Goal: Obtain resource: Download file/media

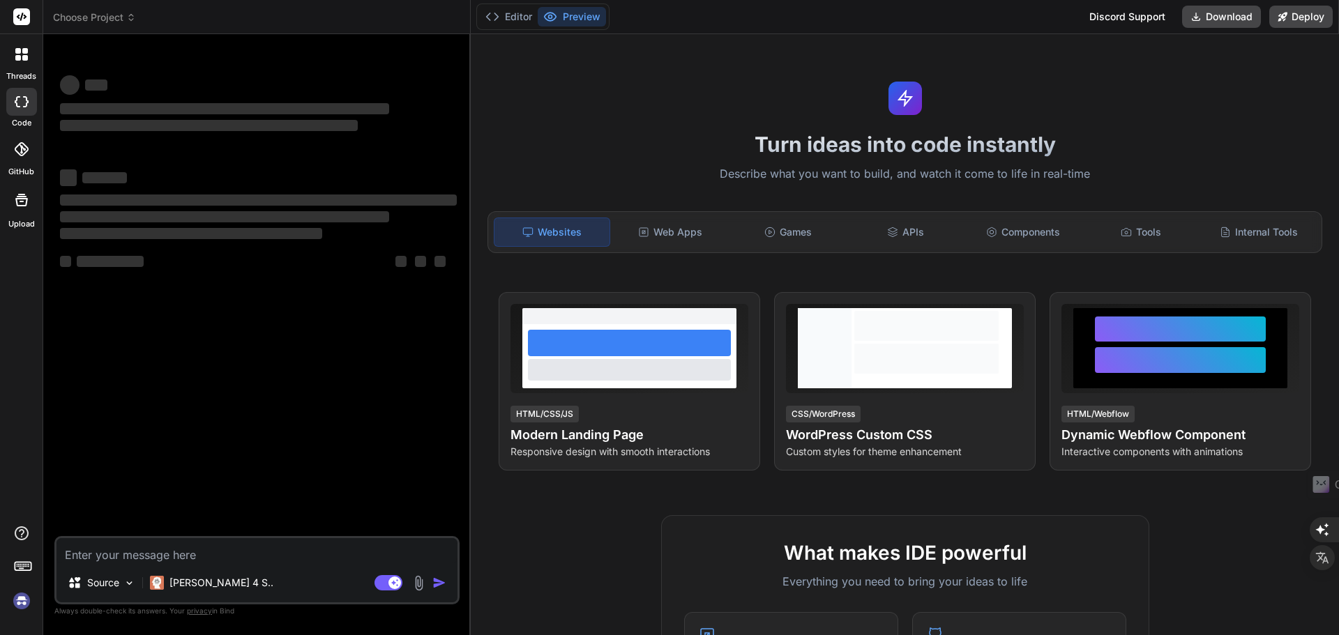
click at [77, 13] on span "Choose Project" at bounding box center [94, 17] width 83 height 14
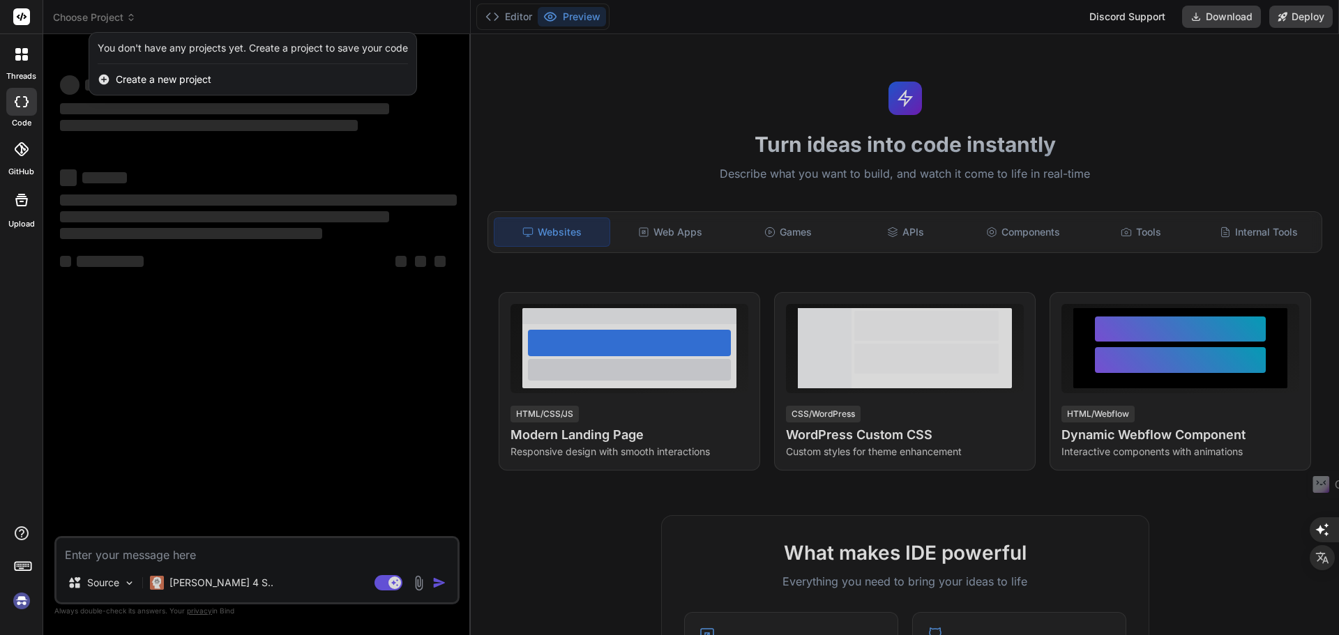
click at [77, 13] on div at bounding box center [669, 317] width 1339 height 635
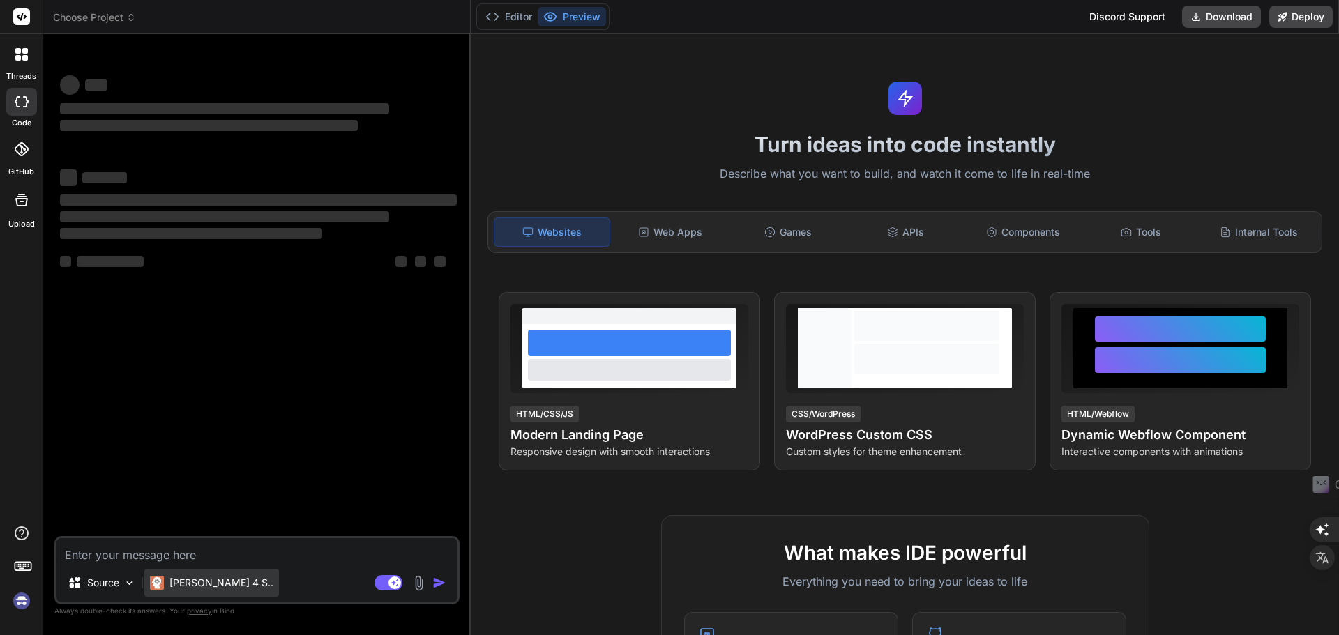
click at [187, 591] on div "Claude 4 S.." at bounding box center [211, 583] width 135 height 28
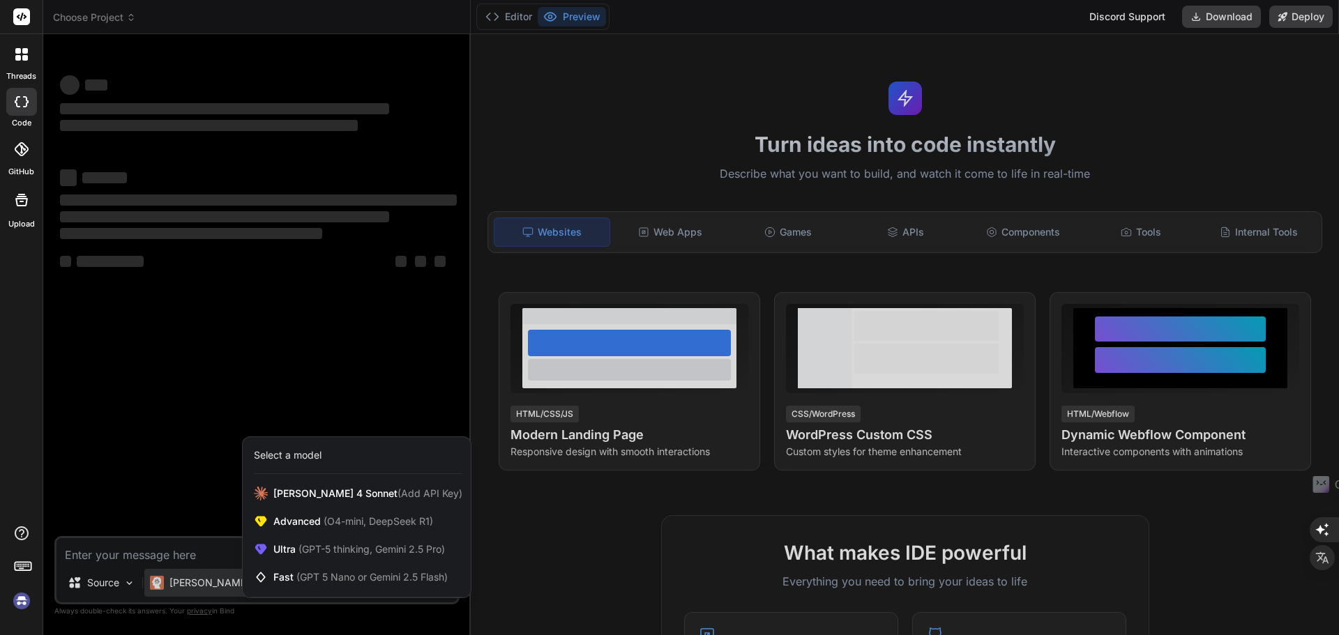
click at [572, 185] on div at bounding box center [669, 317] width 1339 height 635
type textarea "x"
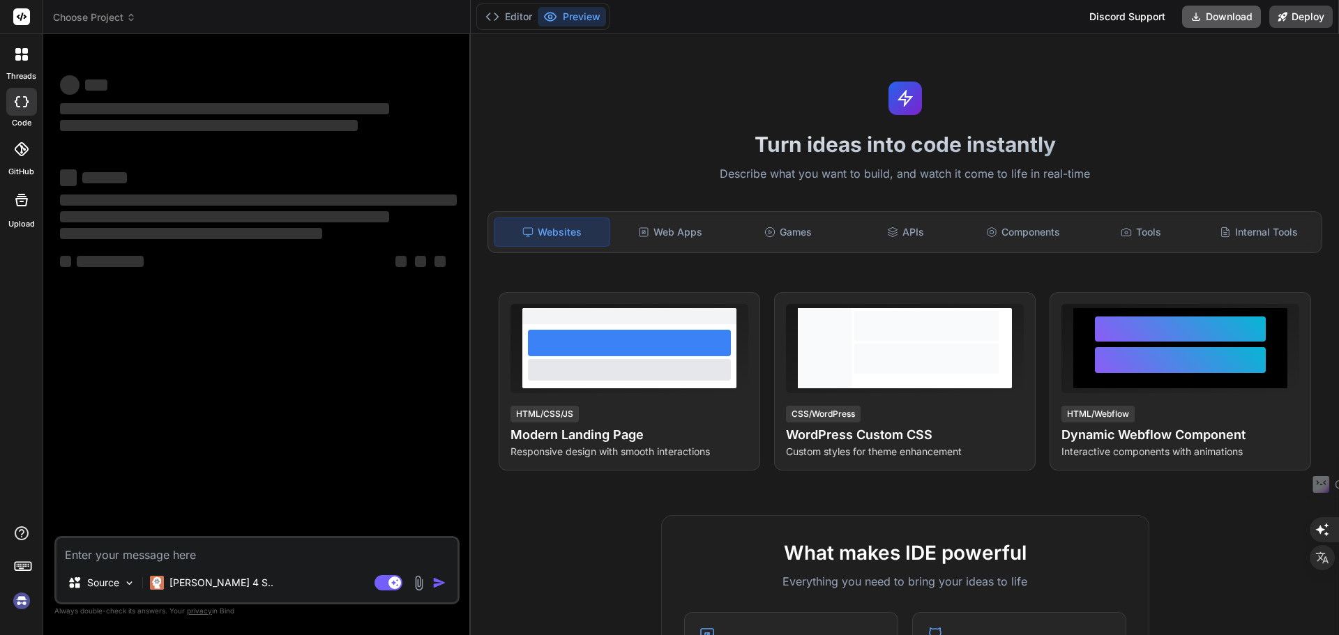
click at [1228, 11] on button "Download" at bounding box center [1221, 17] width 79 height 22
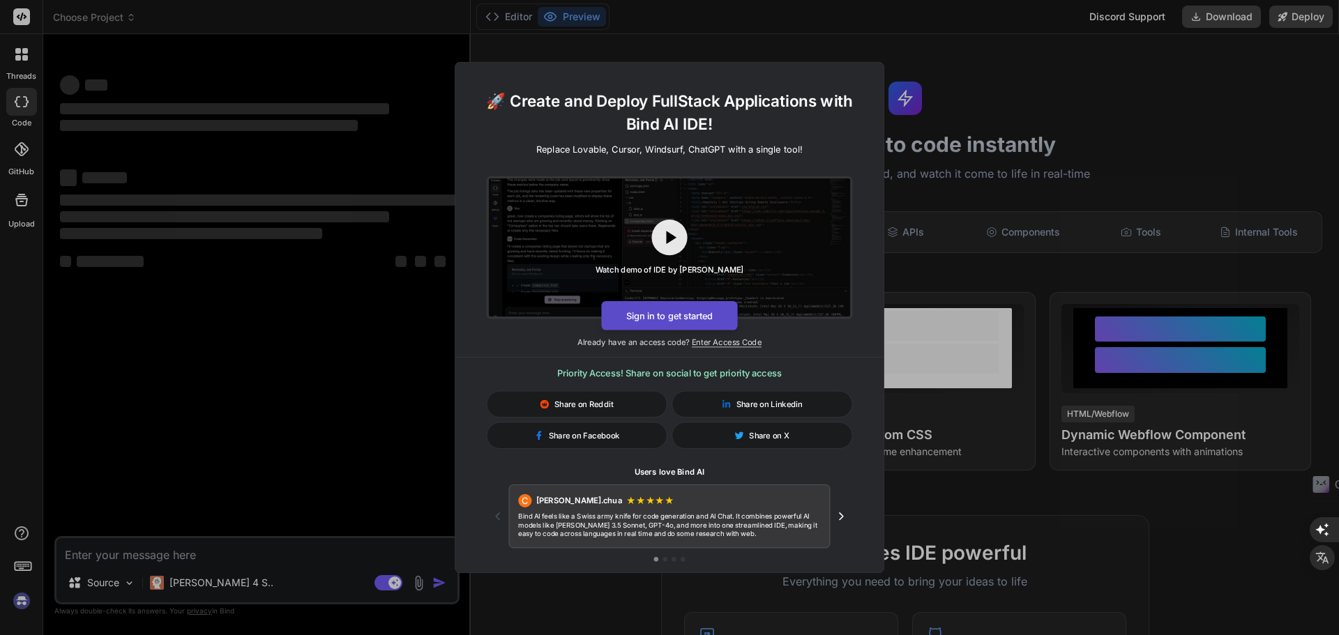
click at [699, 318] on button "Sign in to get started" at bounding box center [669, 315] width 136 height 29
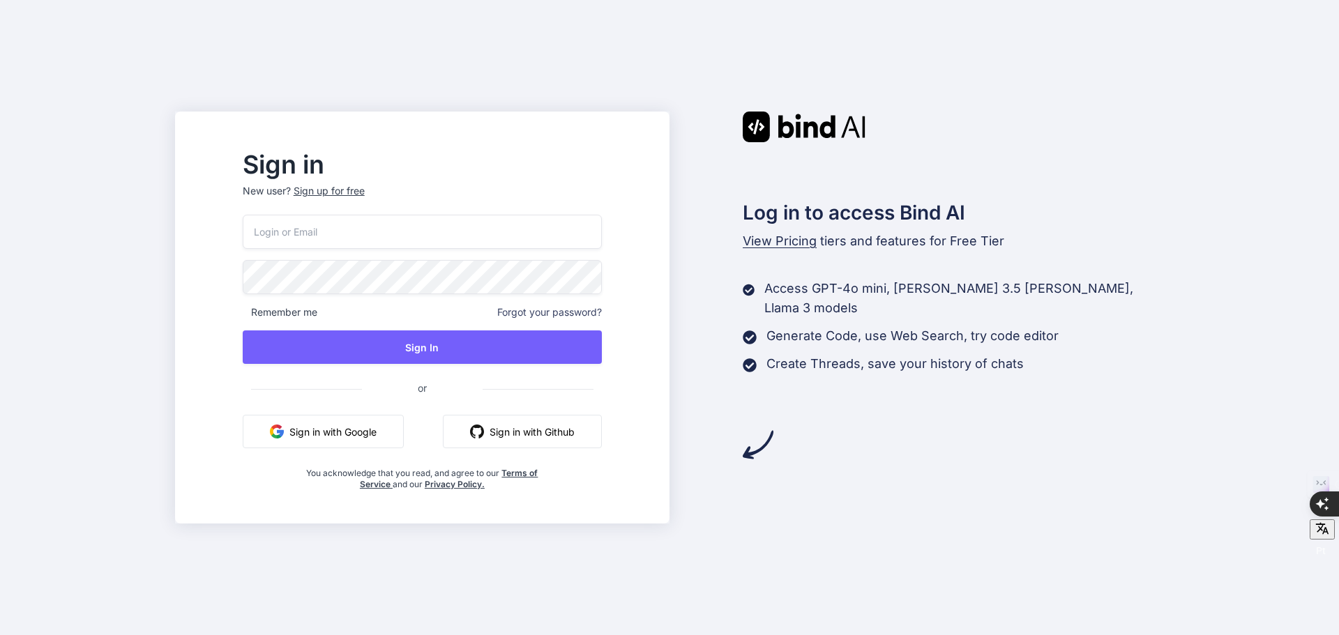
click at [368, 430] on button "Sign in with Google" at bounding box center [323, 431] width 161 height 33
click at [402, 438] on button "Sign in with Google" at bounding box center [323, 431] width 161 height 33
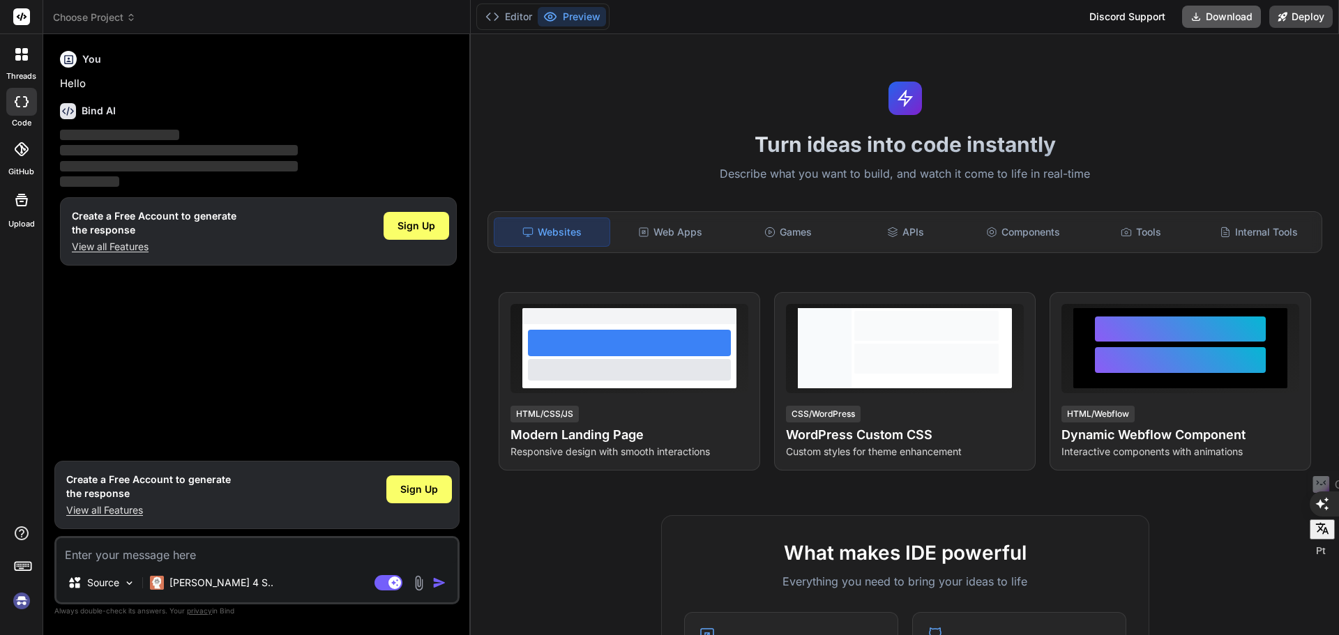
click at [1210, 15] on button "Download" at bounding box center [1221, 17] width 79 height 22
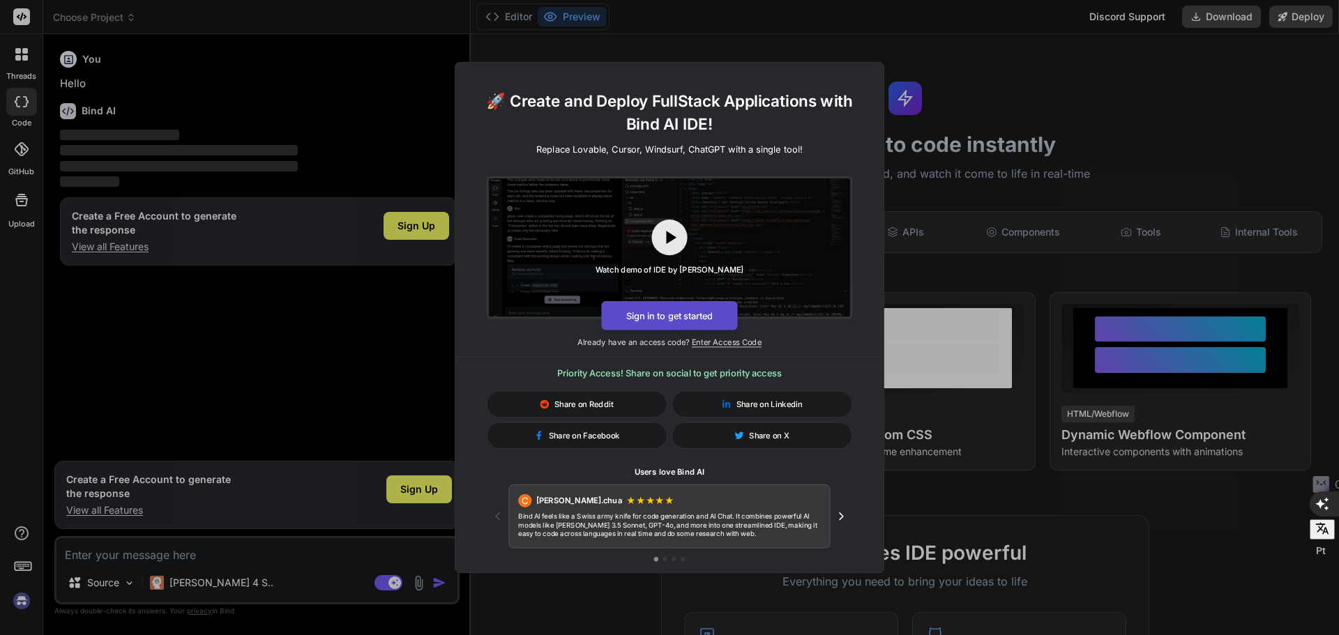
click at [713, 311] on button "Sign in to get started" at bounding box center [669, 315] width 136 height 29
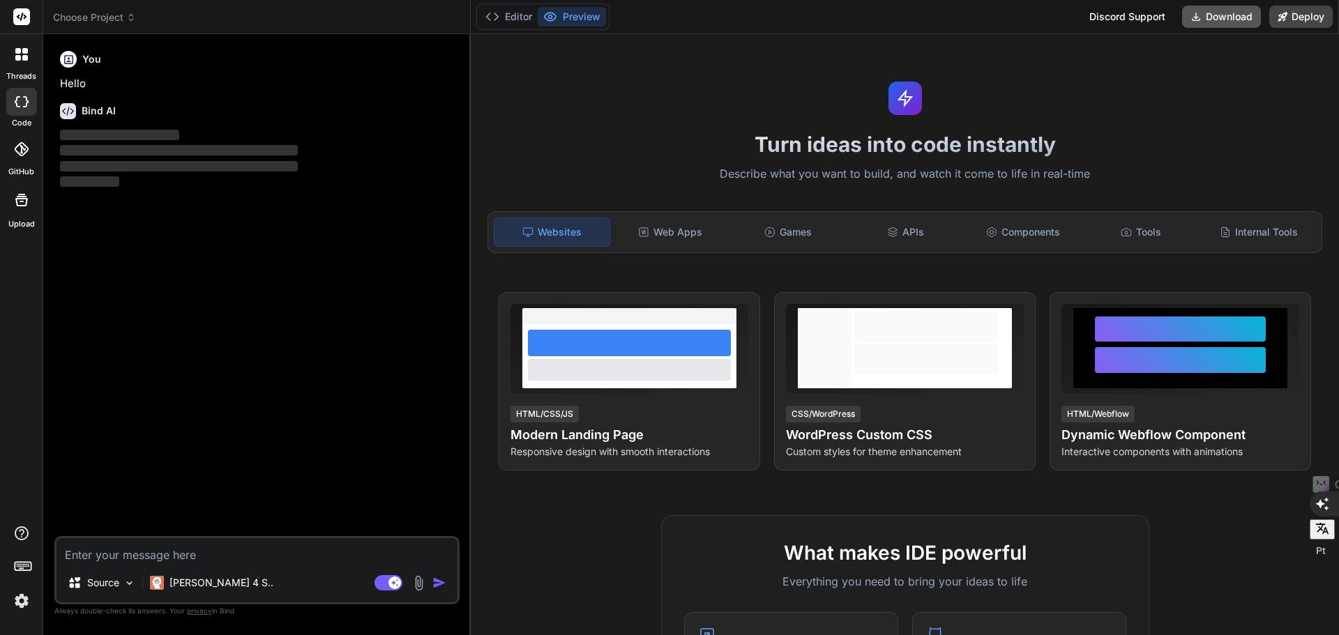
click at [1215, 11] on button "Download" at bounding box center [1221, 17] width 79 height 22
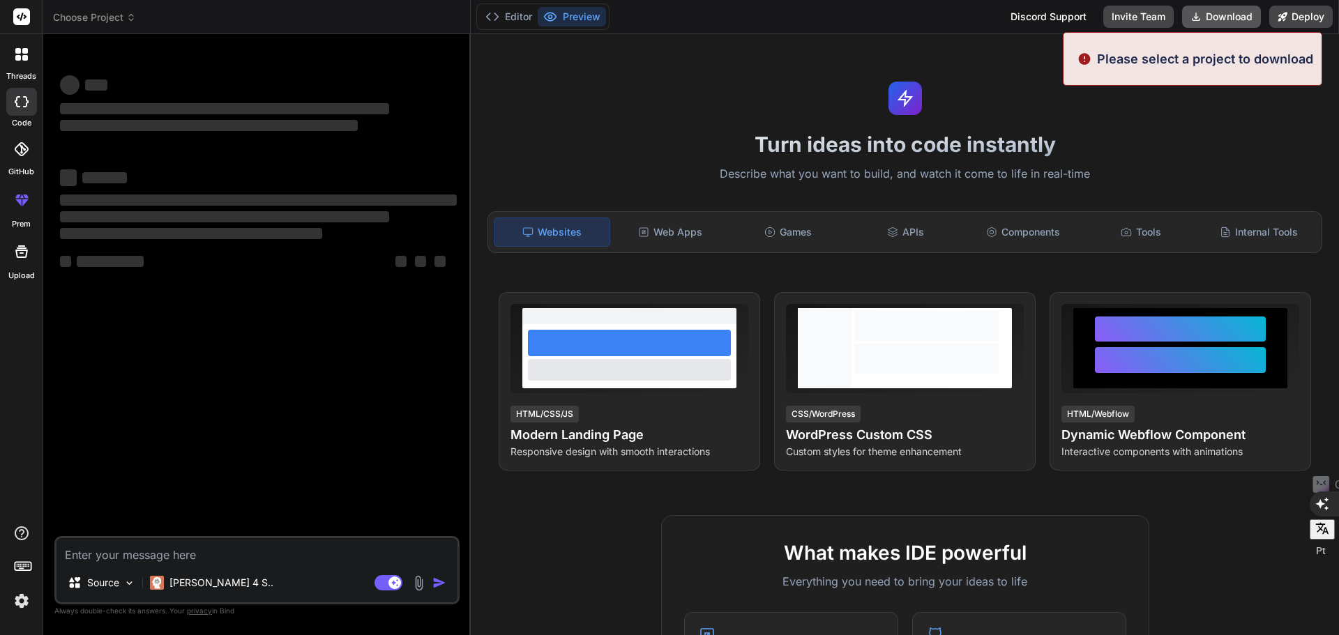
click at [1215, 11] on button "Download" at bounding box center [1221, 17] width 79 height 22
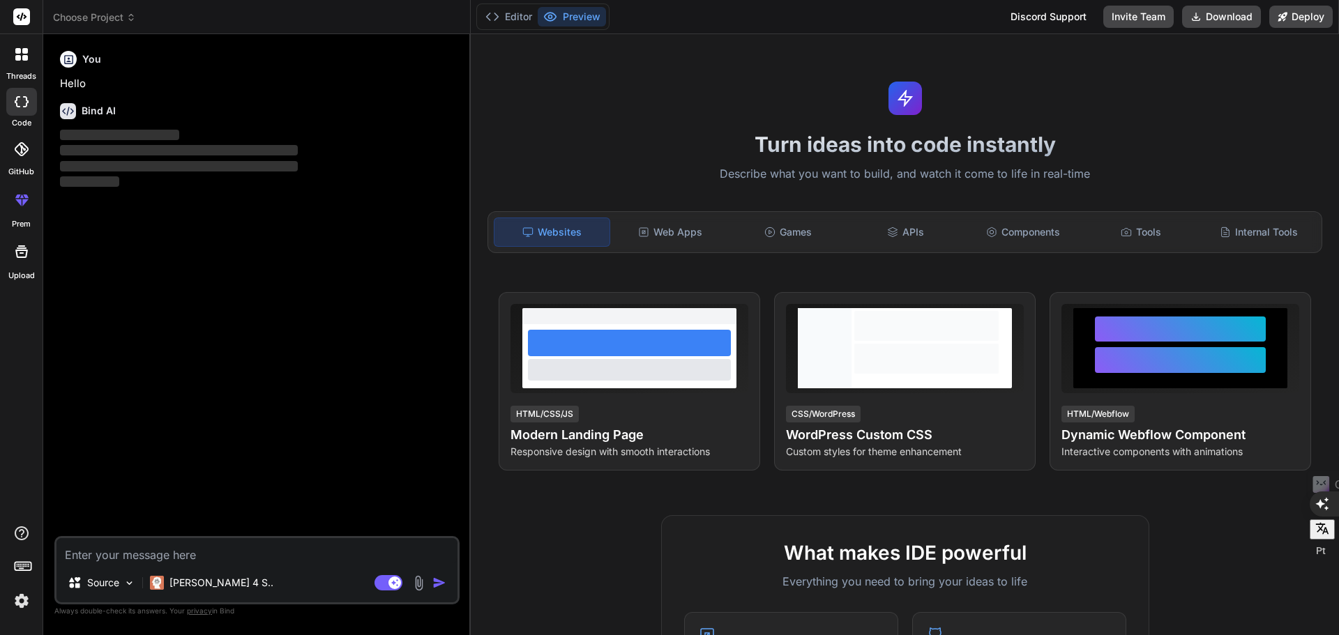
click at [202, 378] on div "You Hello Bind AI ‌ ‌ ‌ ‌" at bounding box center [258, 290] width 402 height 491
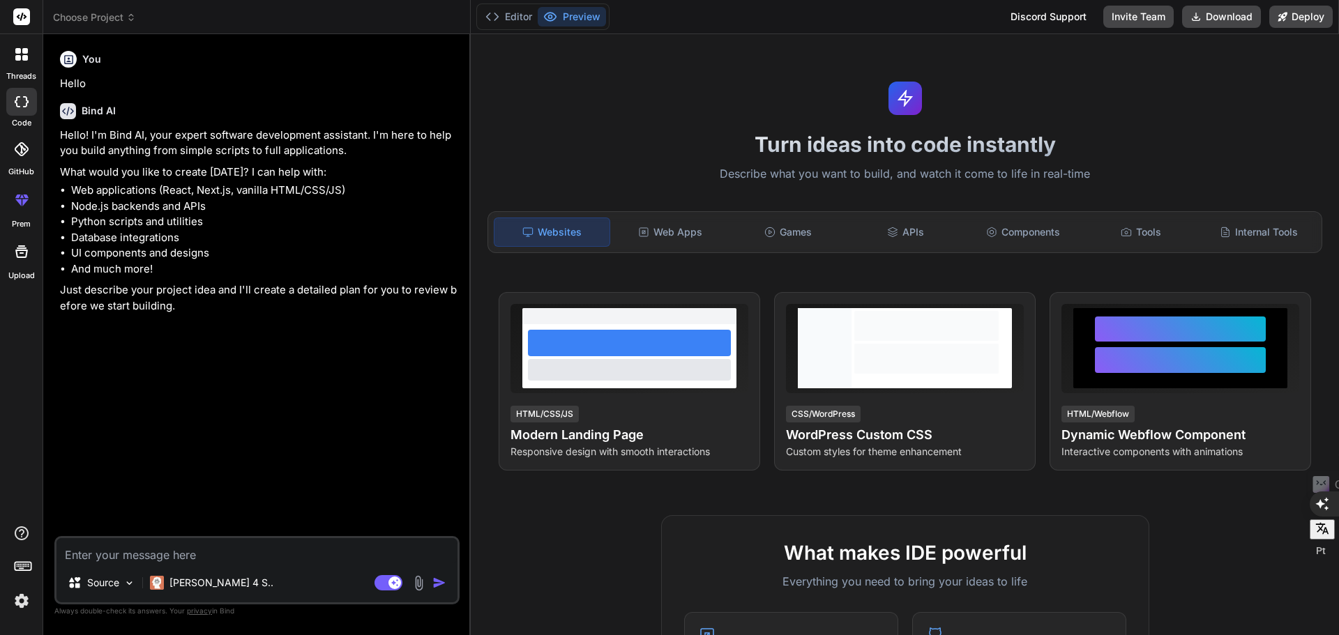
type textarea "x"
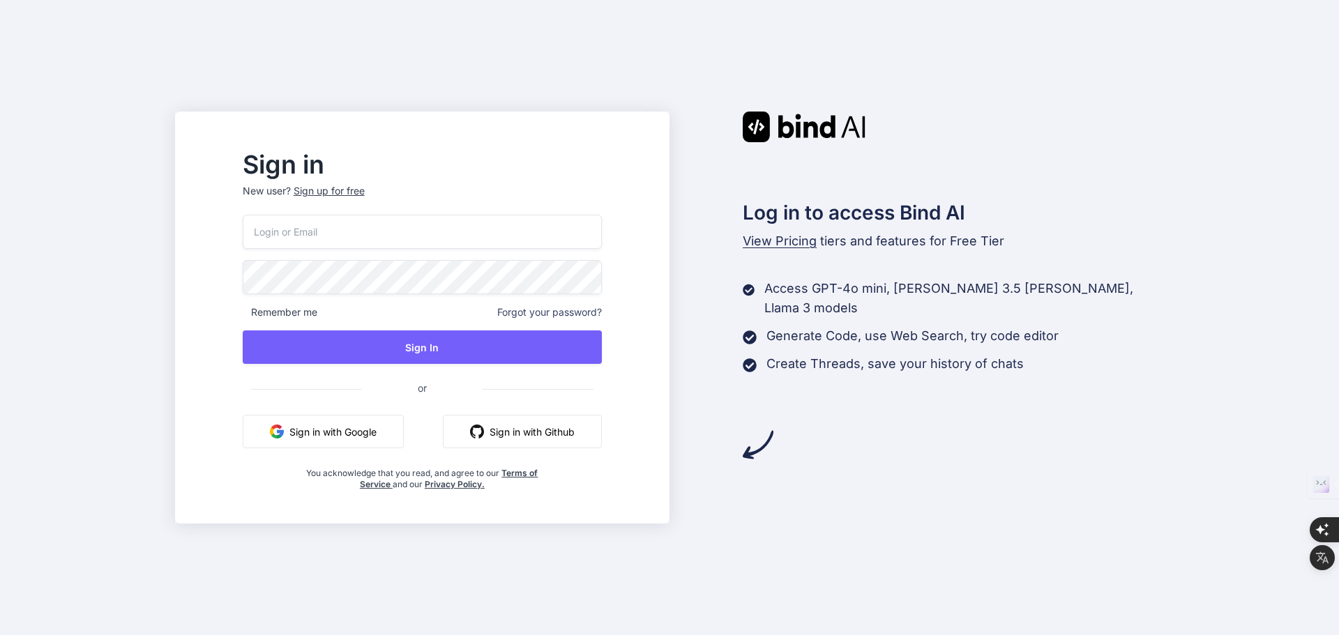
click at [372, 436] on button "Sign in with Google" at bounding box center [323, 431] width 161 height 33
